Goal: Information Seeking & Learning: Learn about a topic

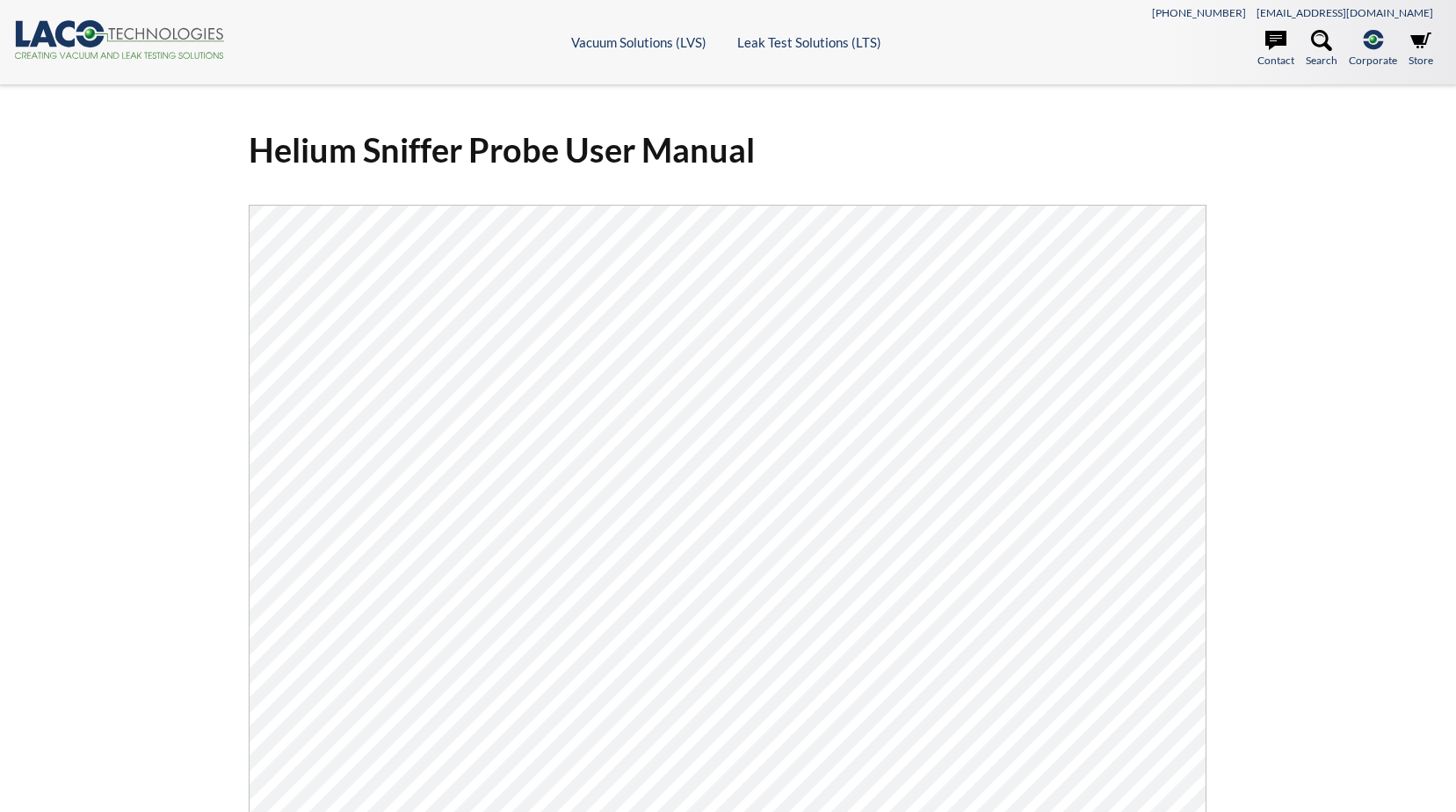
select select "Language Translate Widget"
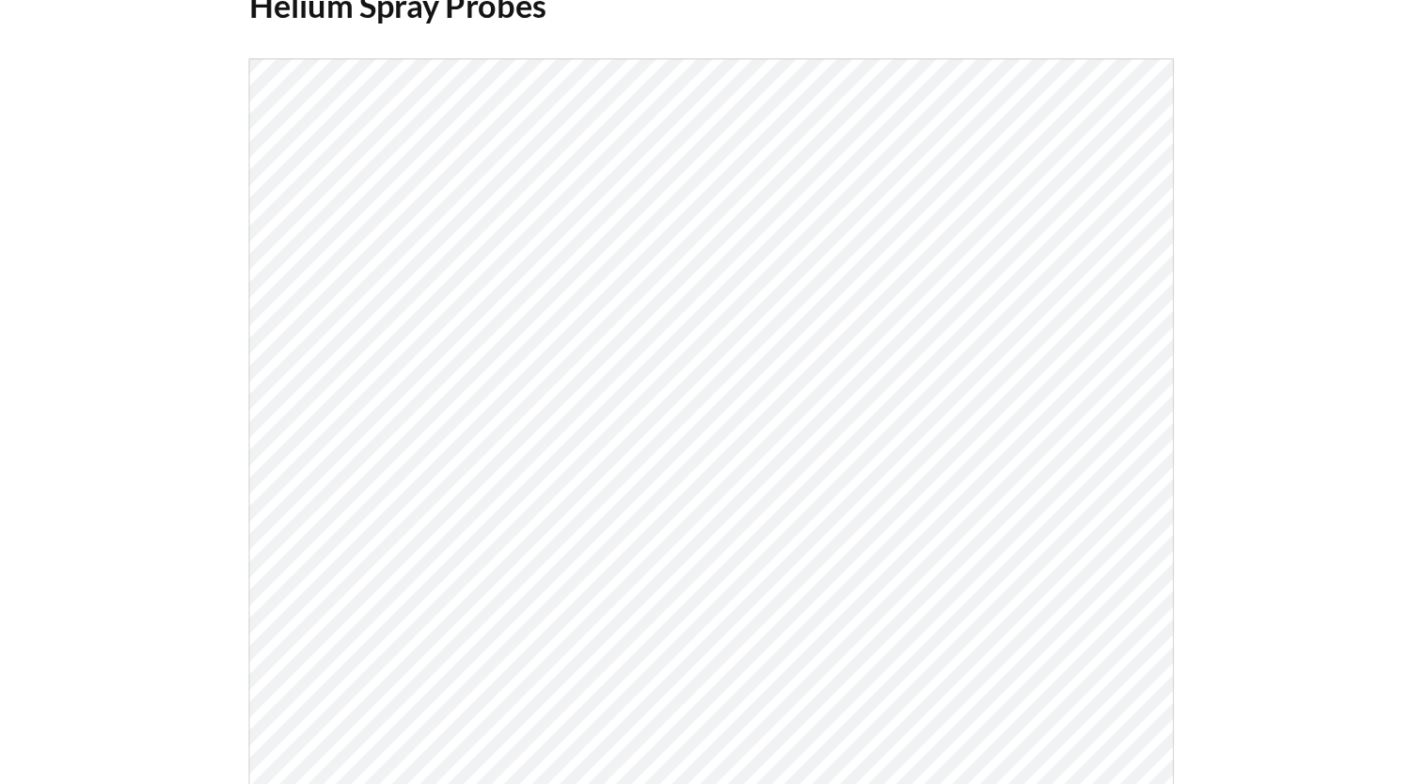
scroll to position [188, 0]
